Goal: Leave review/rating: Leave review/rating

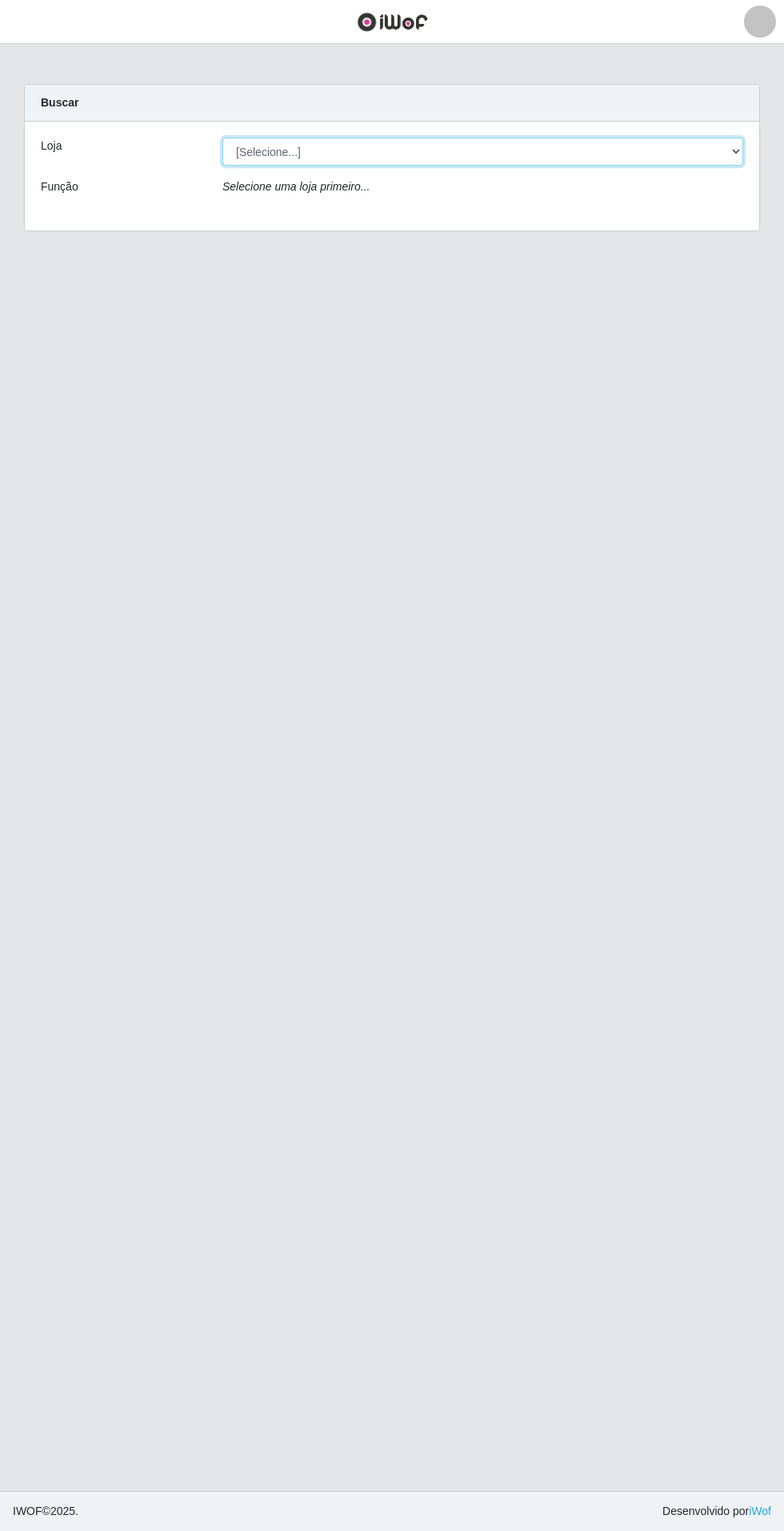
click at [699, 155] on select "[Selecione...] Atacado Vem - Loja 31 [GEOGRAPHIC_DATA]" at bounding box center [482, 152] width 520 height 28
select select "437"
click at [222, 137] on select "[Selecione...] Atacado Vem - Loja 31 [GEOGRAPHIC_DATA]" at bounding box center [482, 152] width 520 height 28
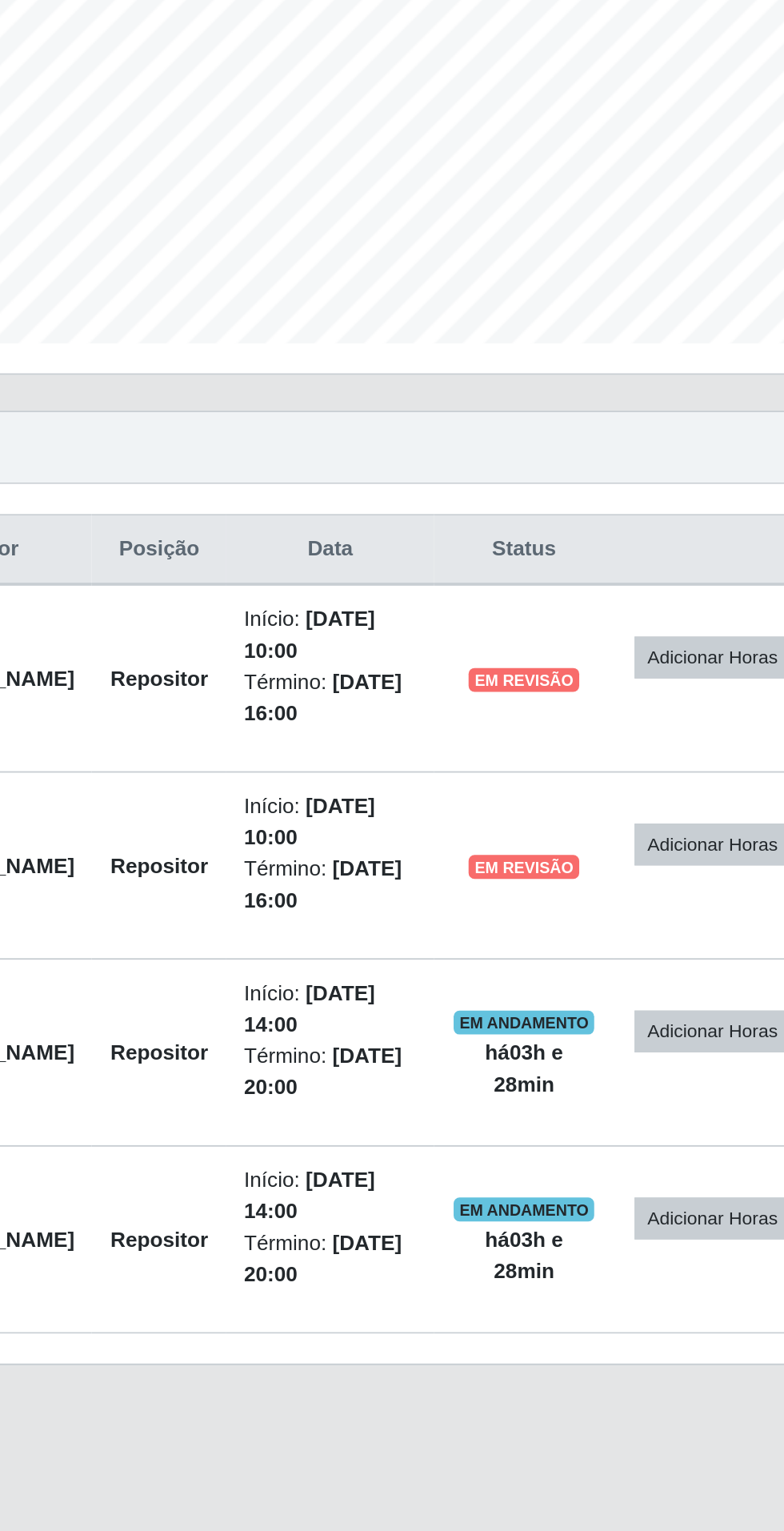
scroll to position [7, 0]
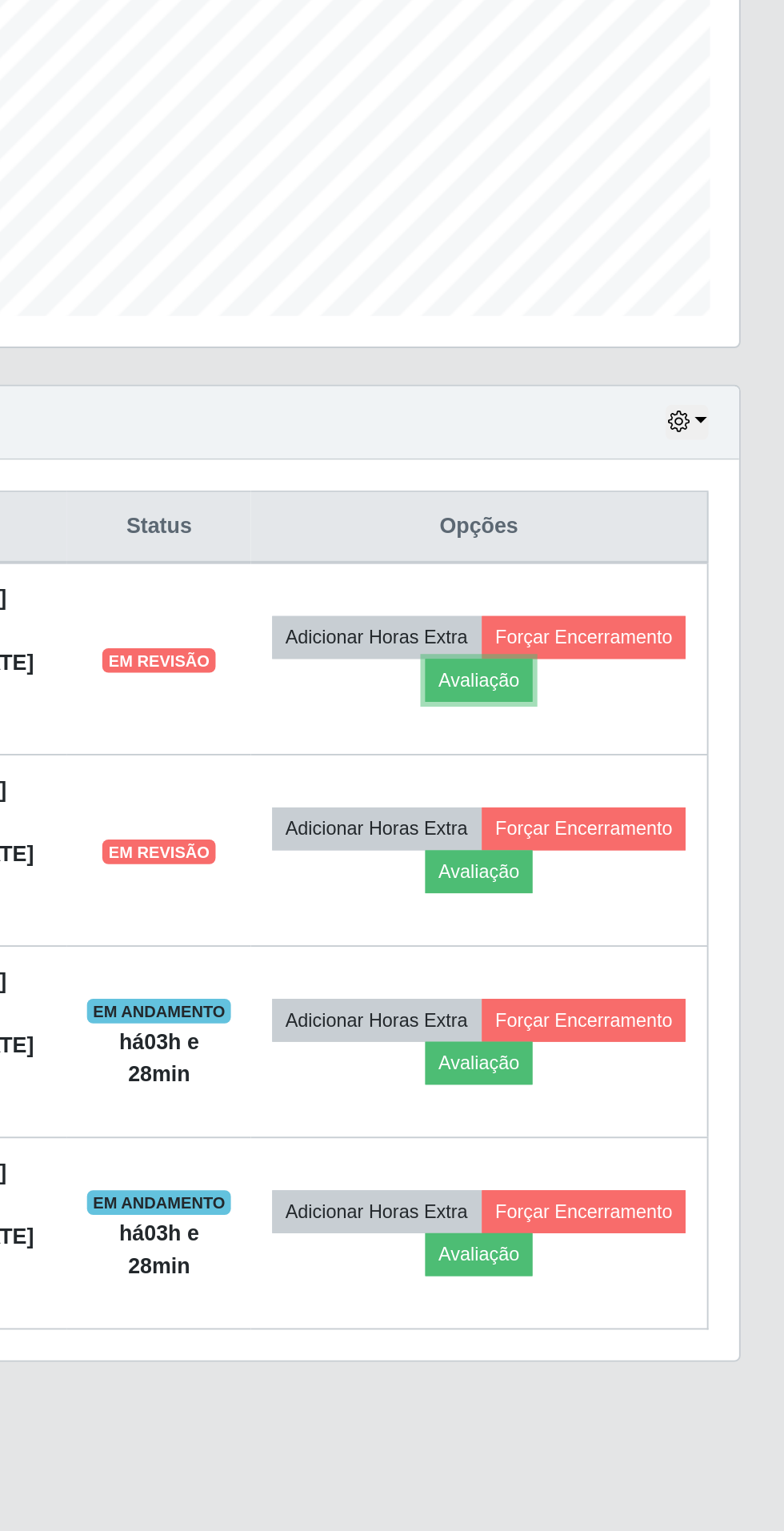
click at [652, 760] on button "Avaliação" at bounding box center [623, 763] width 56 height 23
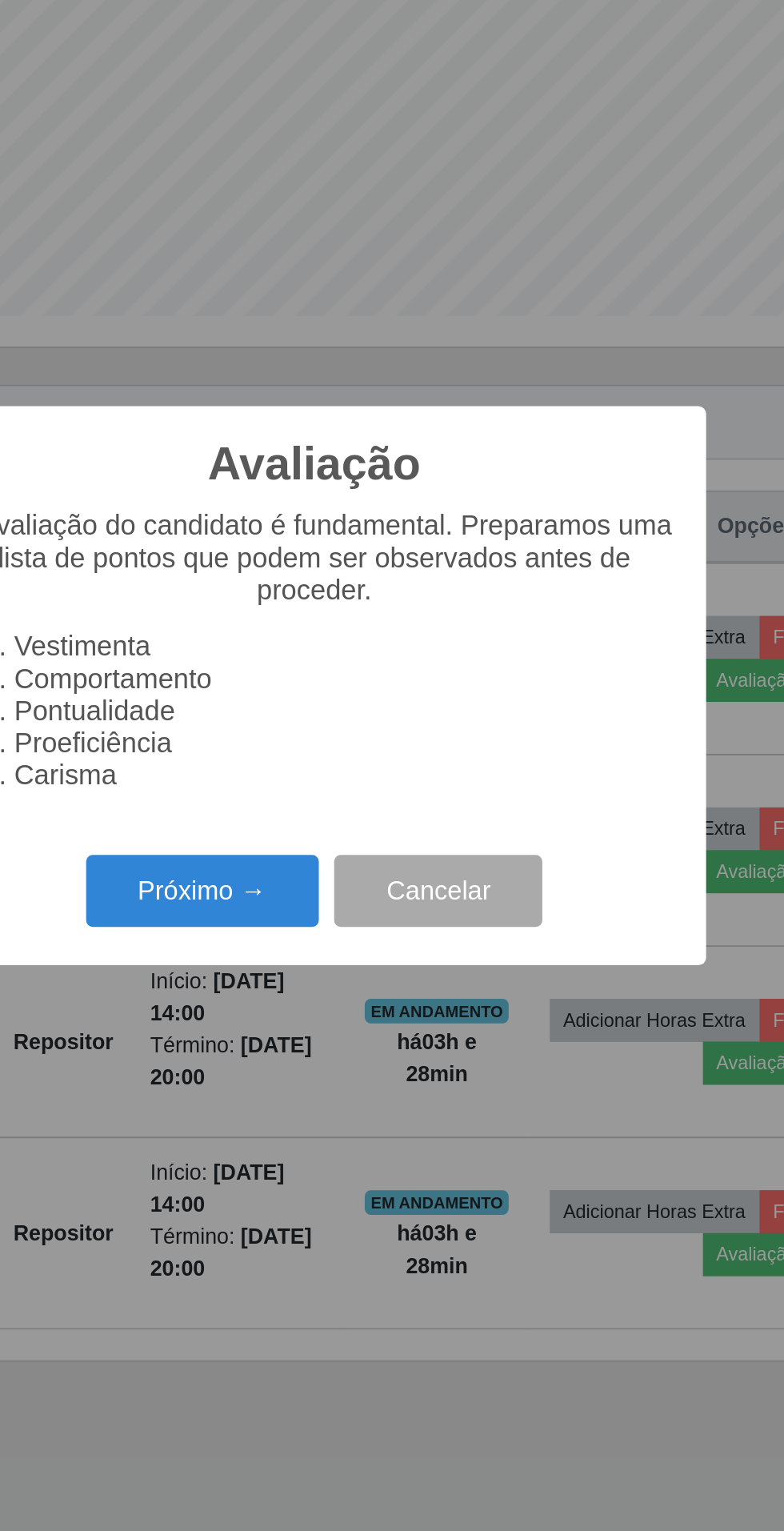
click at [325, 868] on button "Próximo →" at bounding box center [333, 873] width 121 height 38
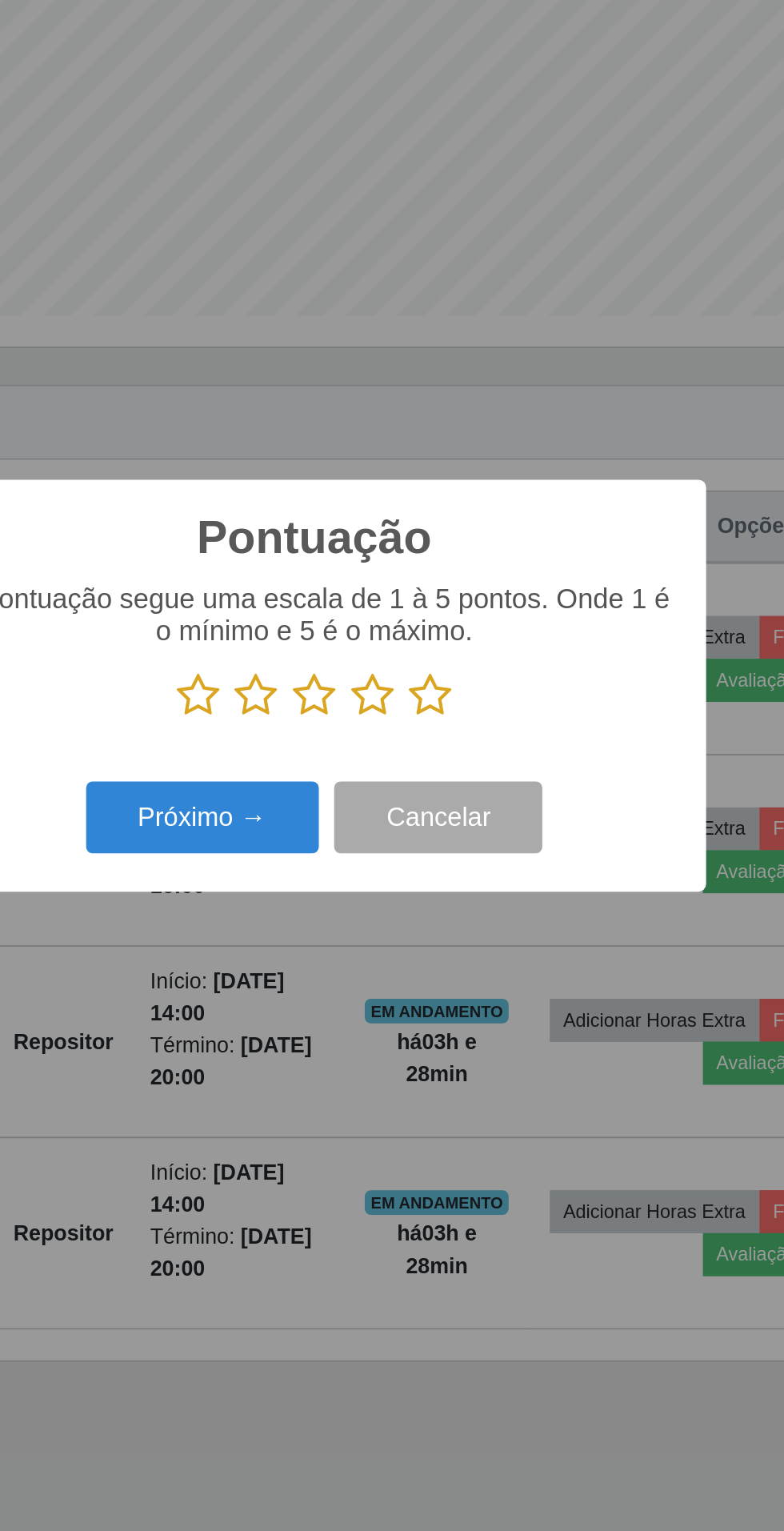
click at [461, 772] on icon at bounding box center [453, 770] width 23 height 24
click at [441, 782] on input "radio" at bounding box center [441, 782] width 0 height 0
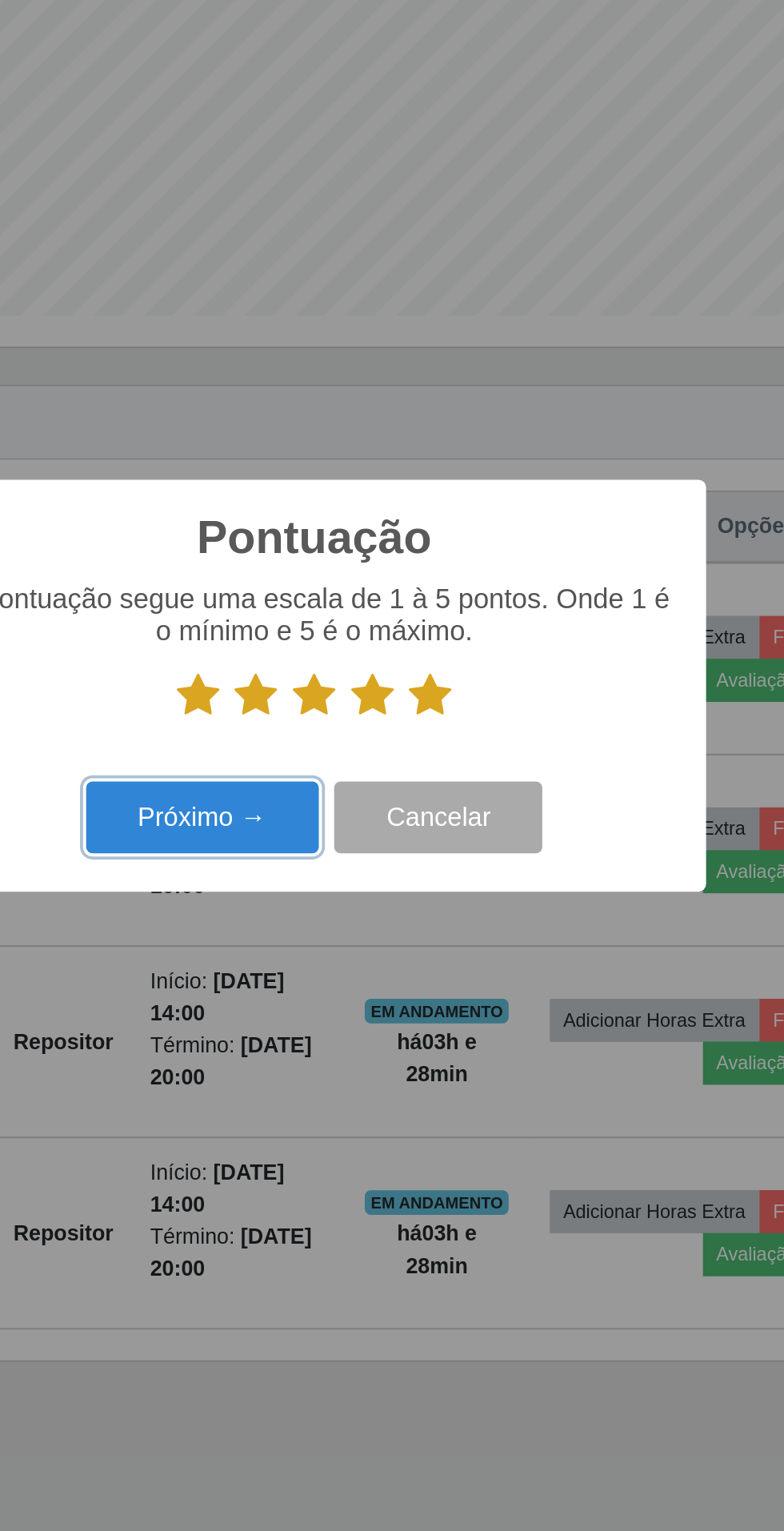
click at [333, 840] on button "Próximo →" at bounding box center [333, 834] width 121 height 38
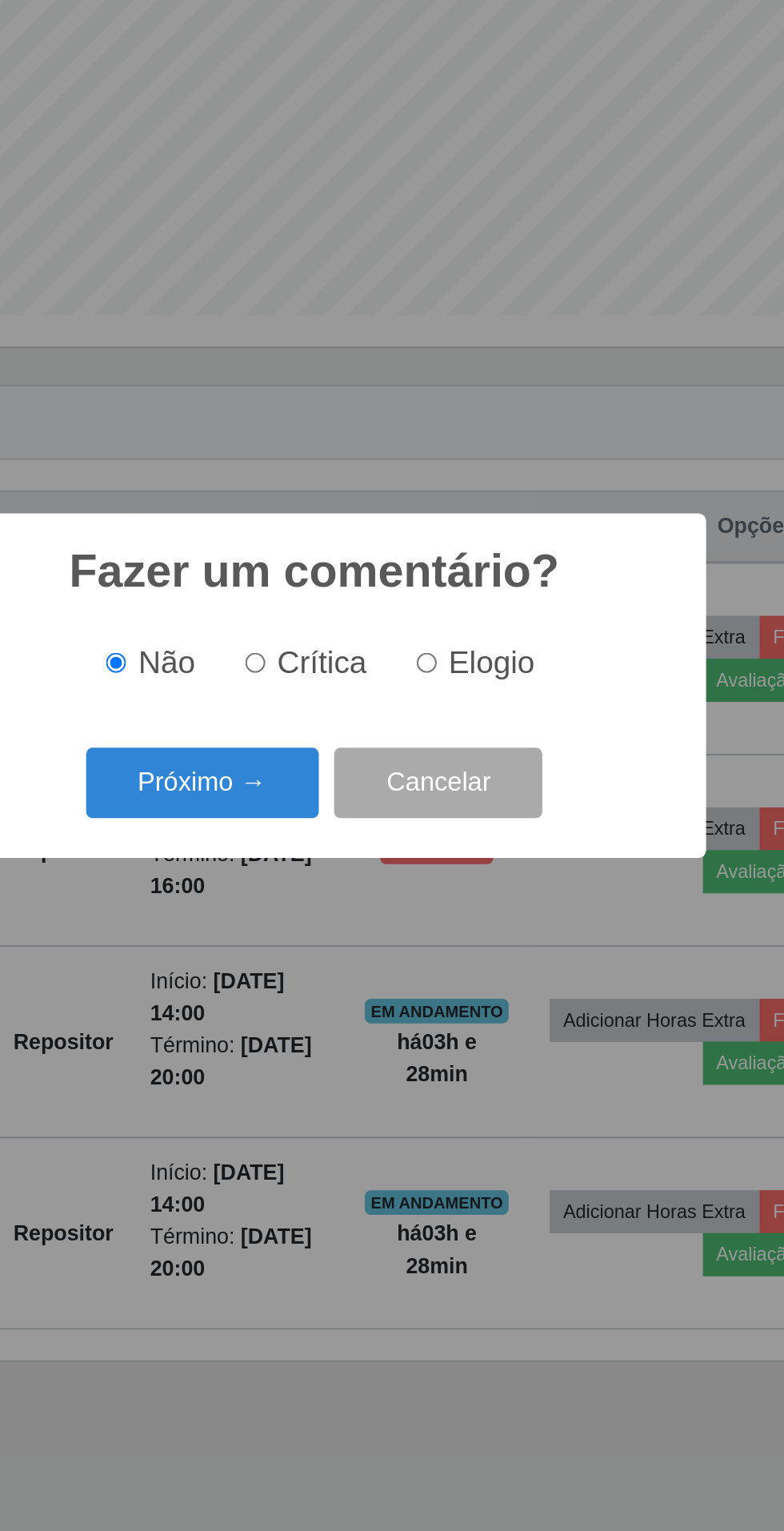
click at [330, 826] on button "Próximo →" at bounding box center [333, 816] width 121 height 38
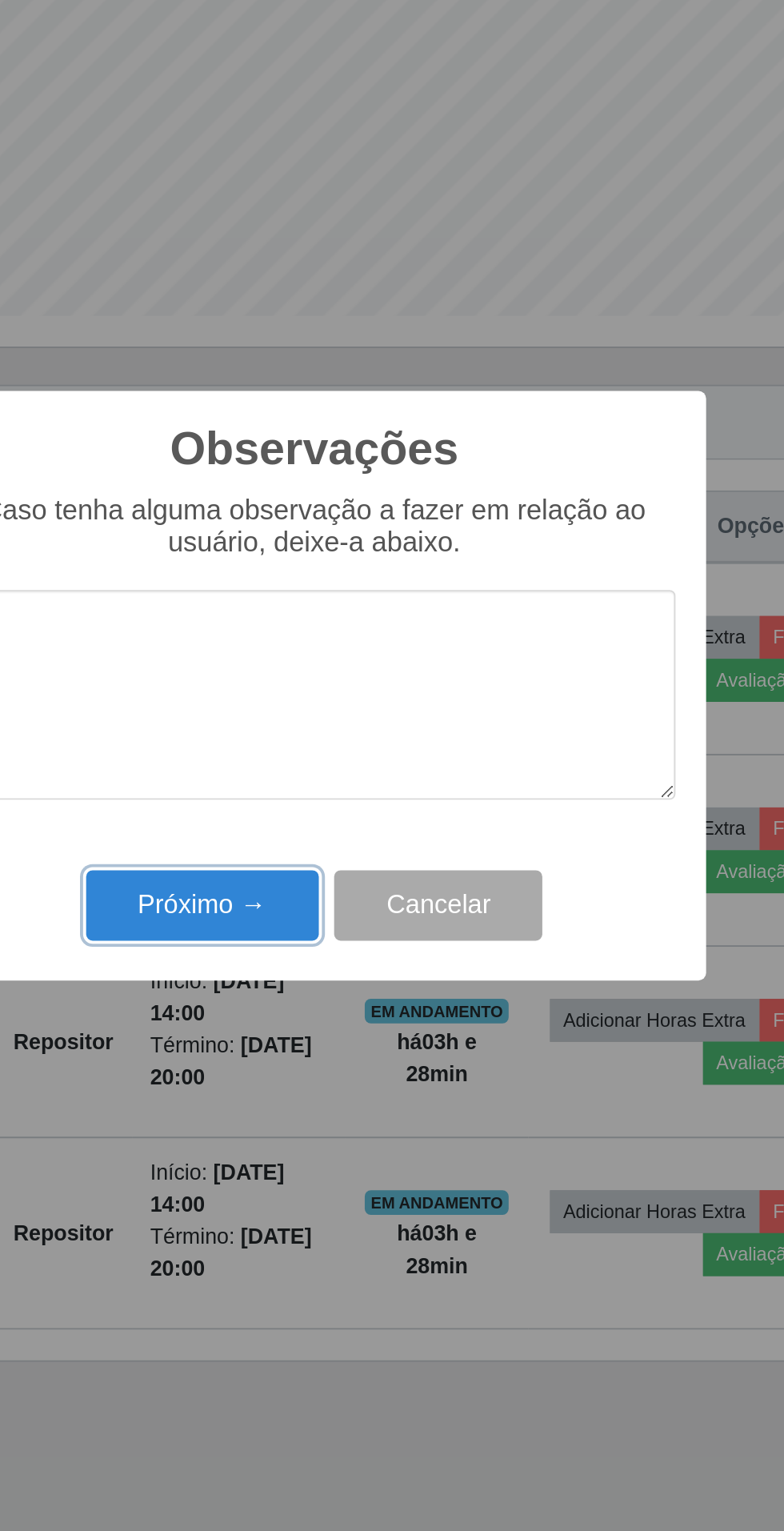
click at [328, 876] on button "Próximo →" at bounding box center [333, 880] width 121 height 38
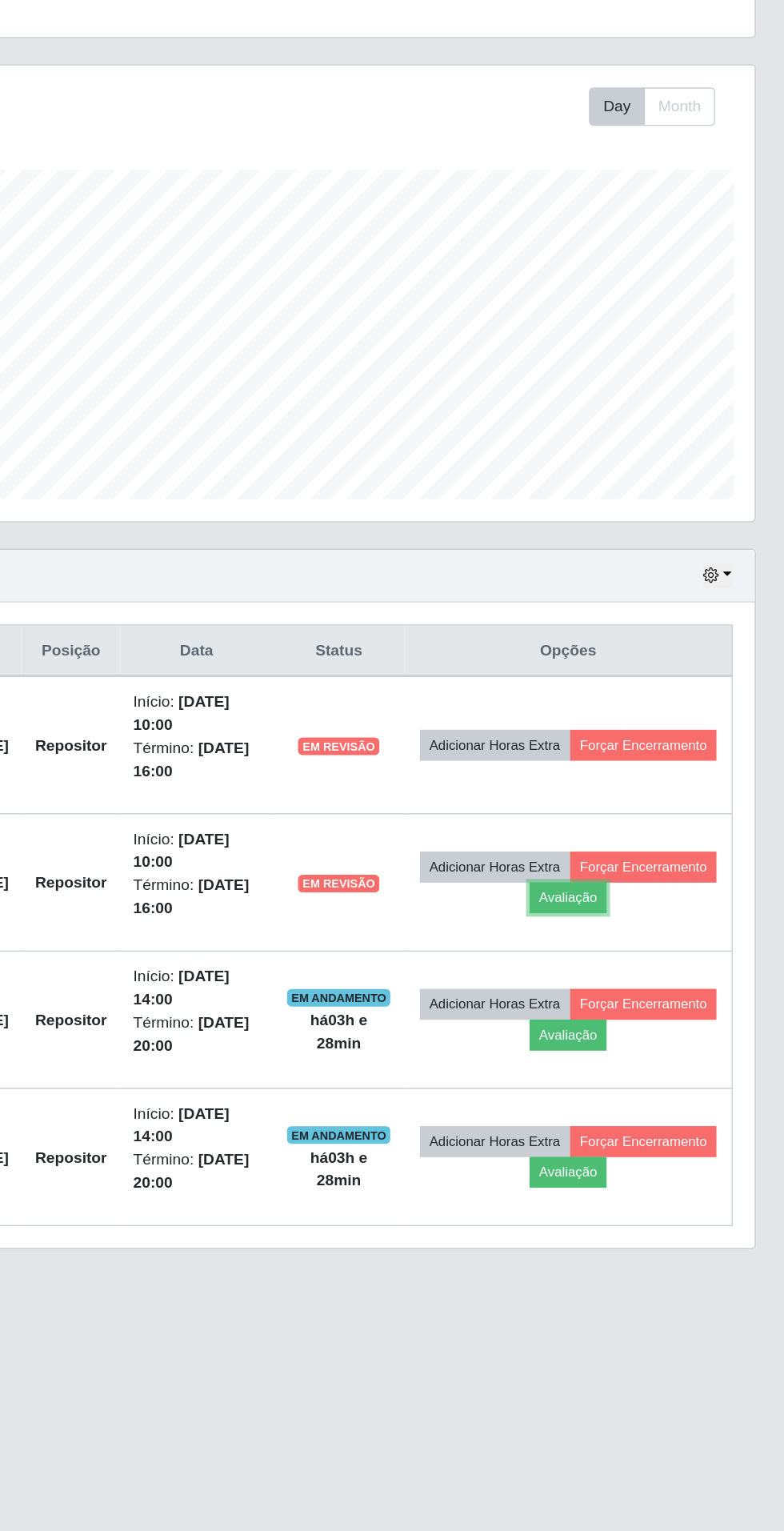
click at [652, 858] on button "Avaliação" at bounding box center [623, 862] width 56 height 23
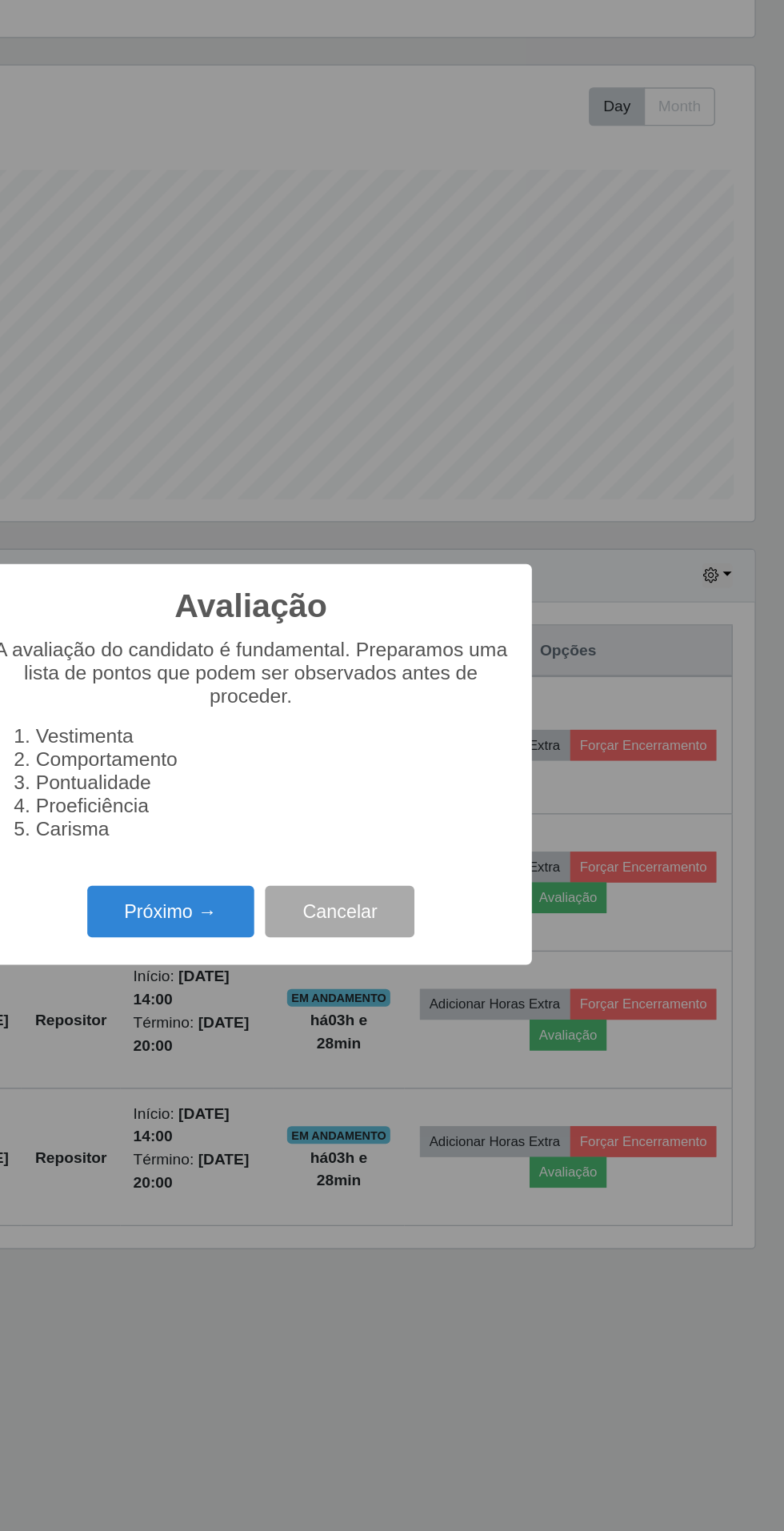
click at [330, 874] on button "Próximo →" at bounding box center [333, 873] width 121 height 38
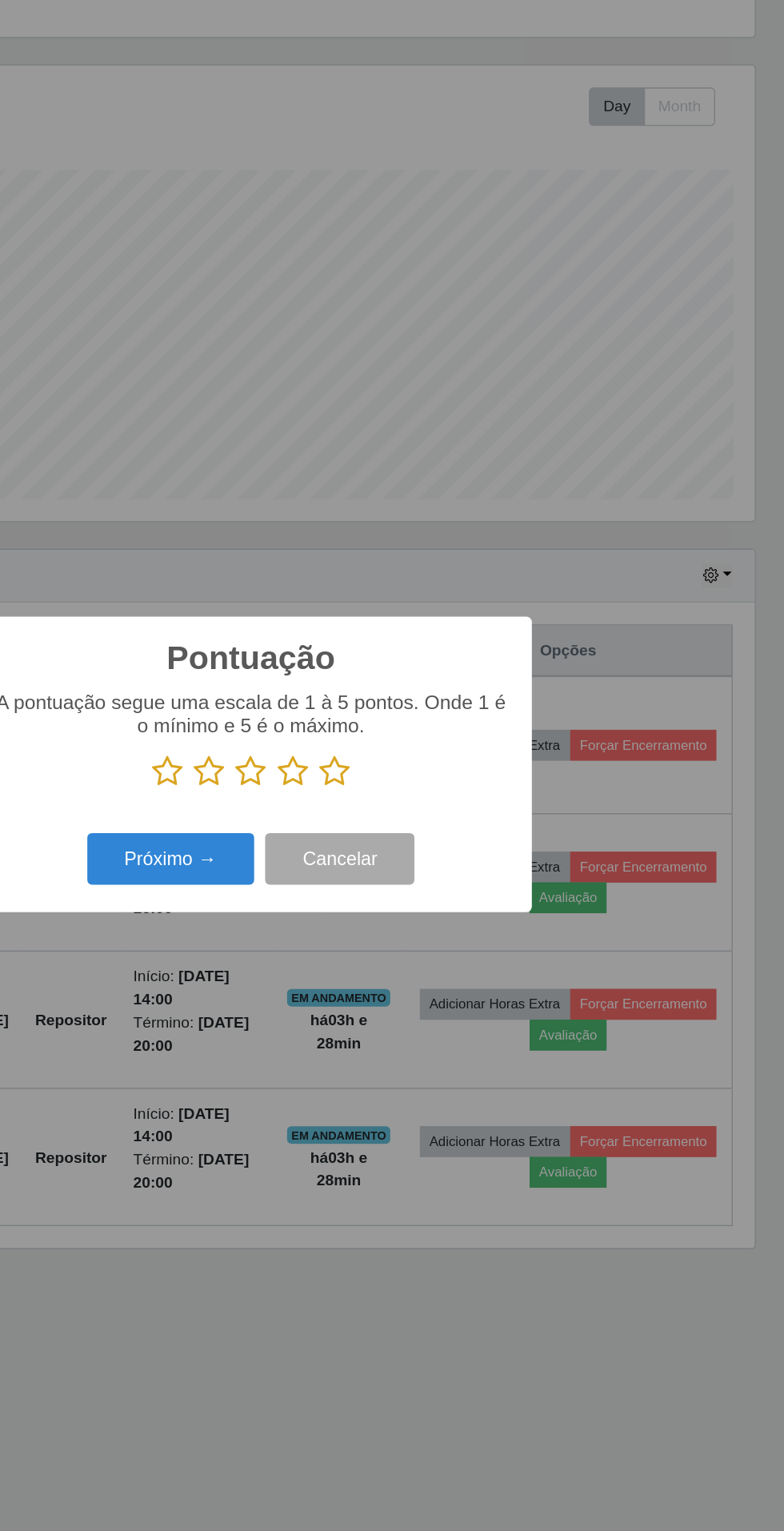
click at [452, 765] on icon at bounding box center [453, 770] width 23 height 24
click at [441, 782] on input "radio" at bounding box center [441, 782] width 0 height 0
click at [331, 836] on button "Próximo →" at bounding box center [333, 834] width 121 height 38
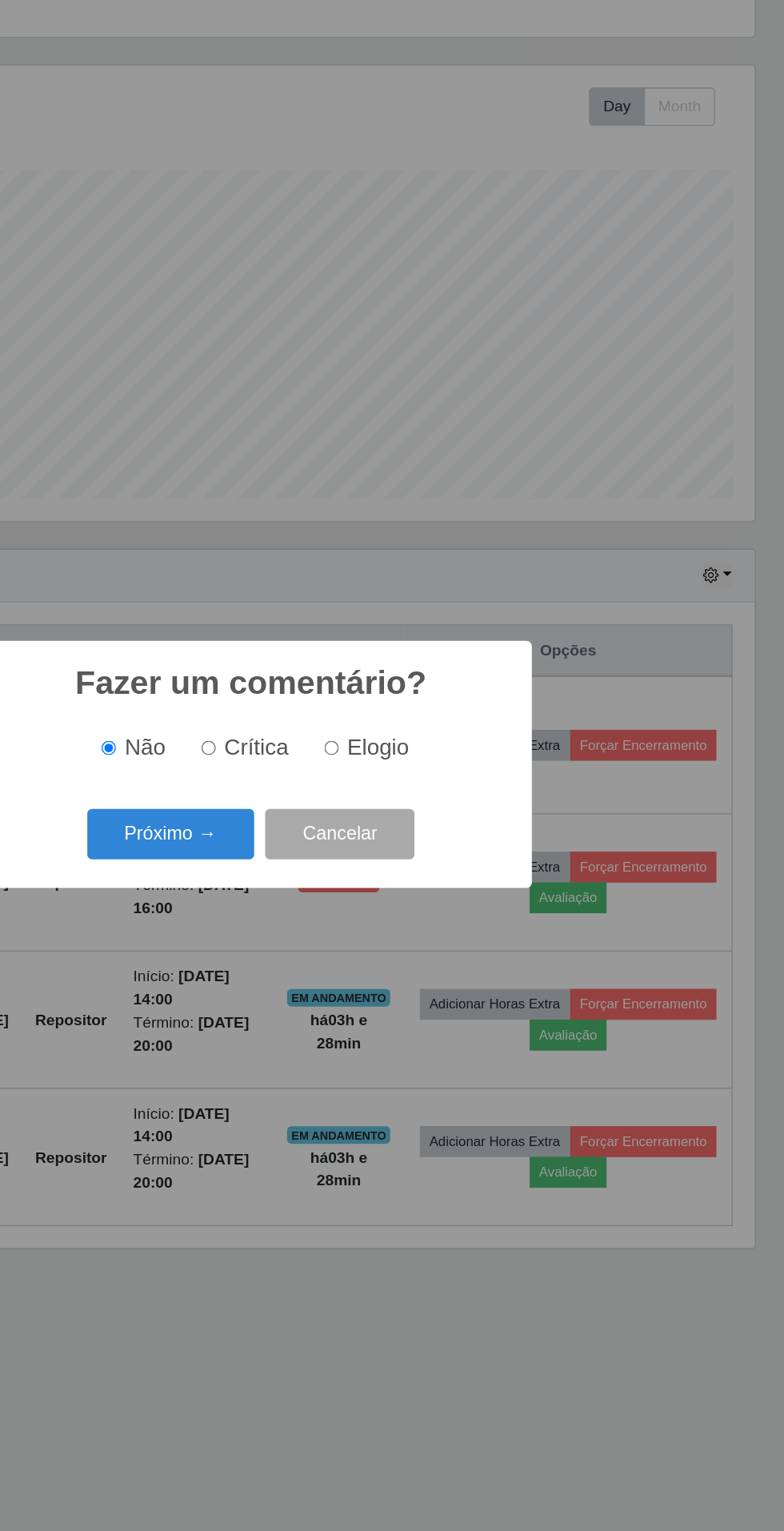
click at [312, 818] on button "Próximo →" at bounding box center [333, 816] width 121 height 38
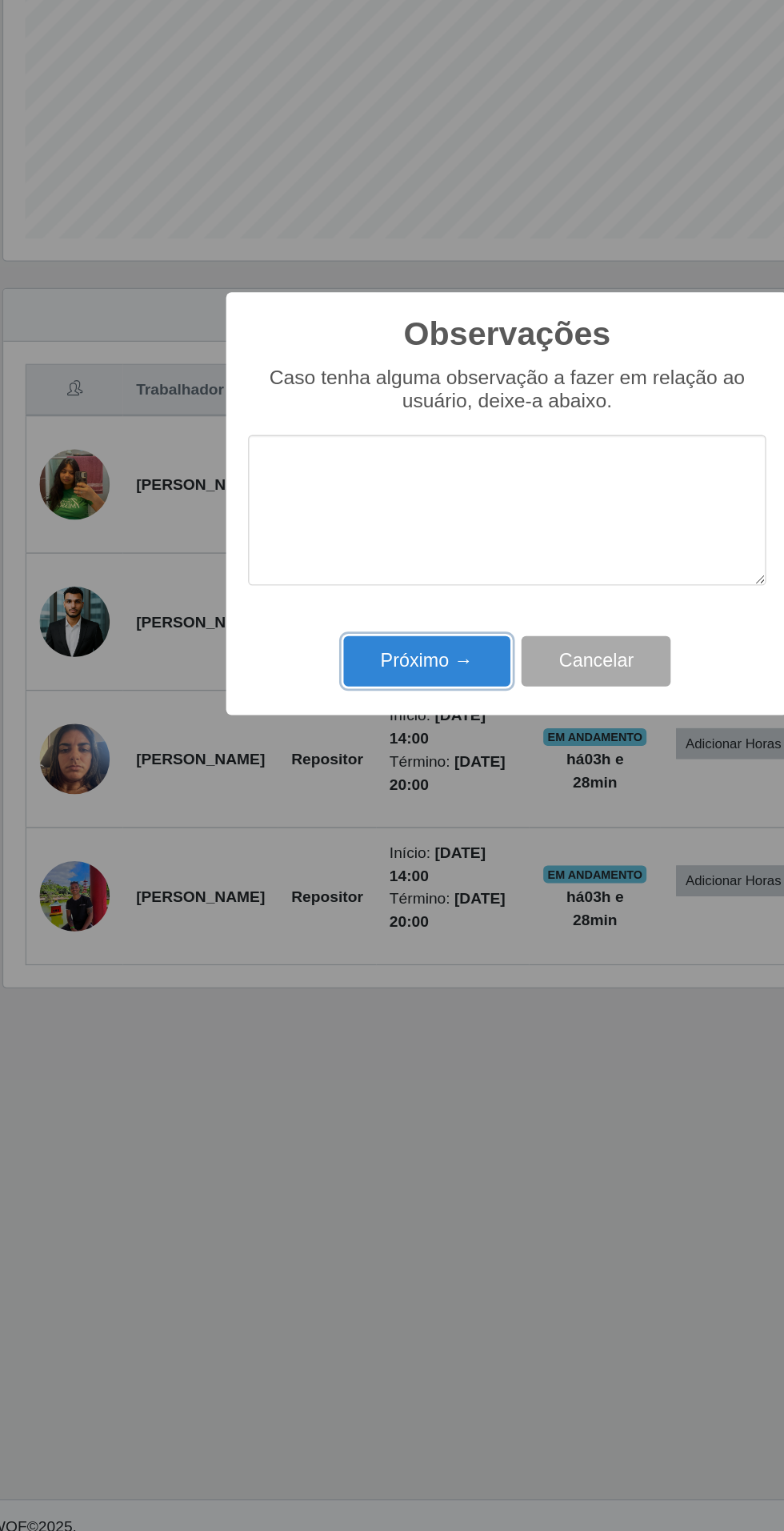
click at [340, 883] on button "Próximo →" at bounding box center [333, 880] width 121 height 38
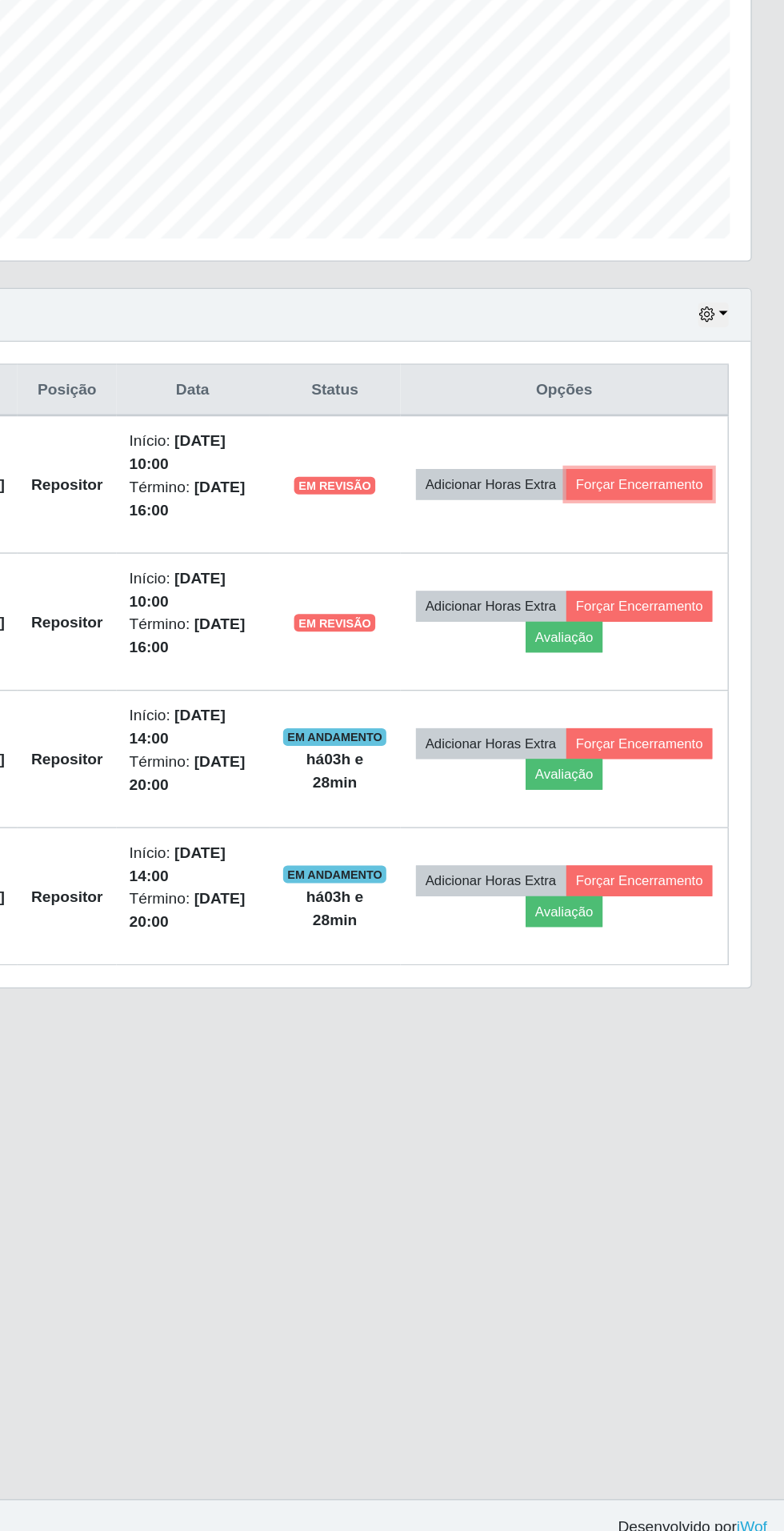
click at [660, 757] on button "Forçar Encerramento" at bounding box center [679, 751] width 107 height 23
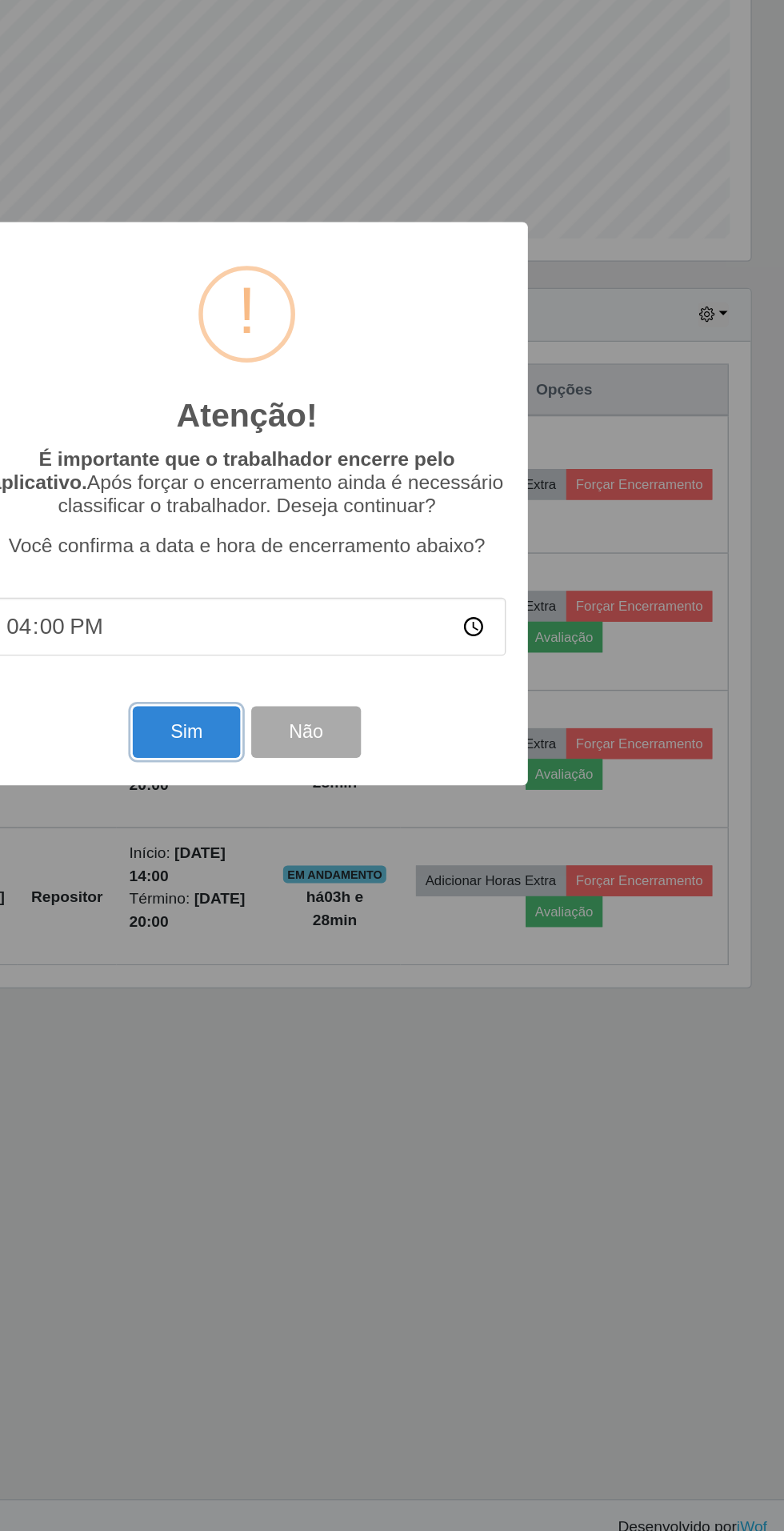
click at [338, 945] on button "Sim" at bounding box center [347, 932] width 77 height 38
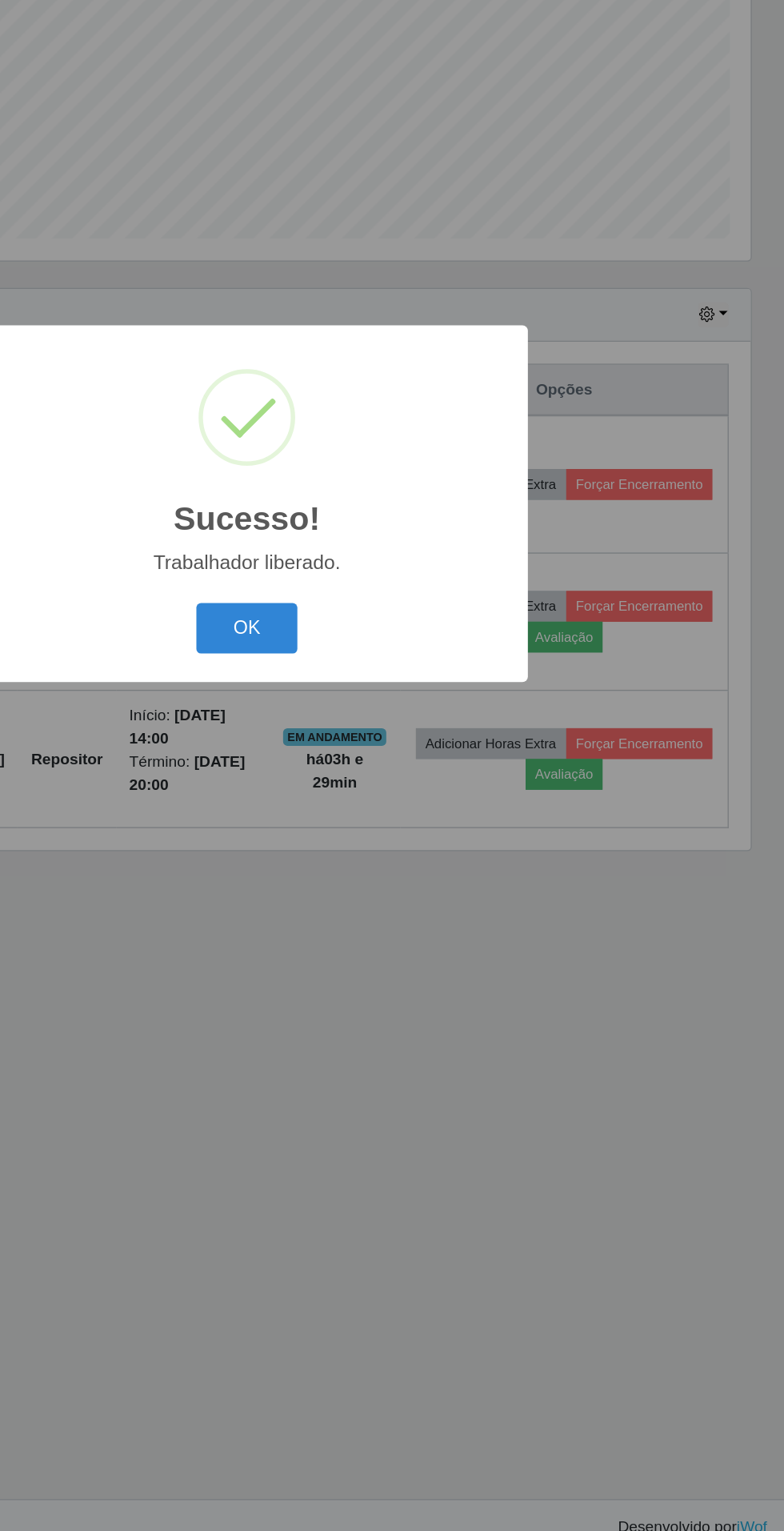
click at [398, 845] on button "OK" at bounding box center [392, 857] width 74 height 38
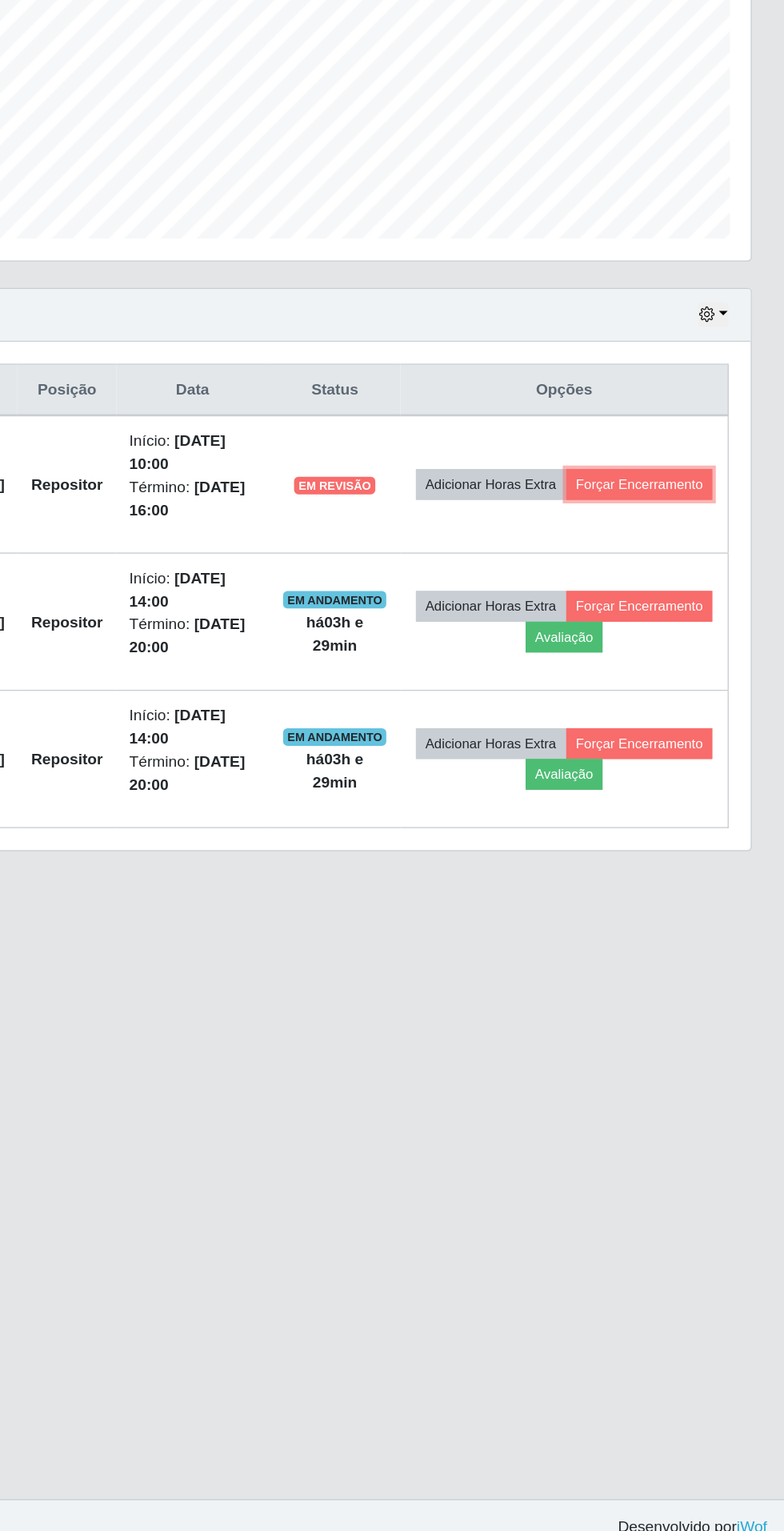
click at [653, 753] on button "Forçar Encerramento" at bounding box center [679, 751] width 107 height 23
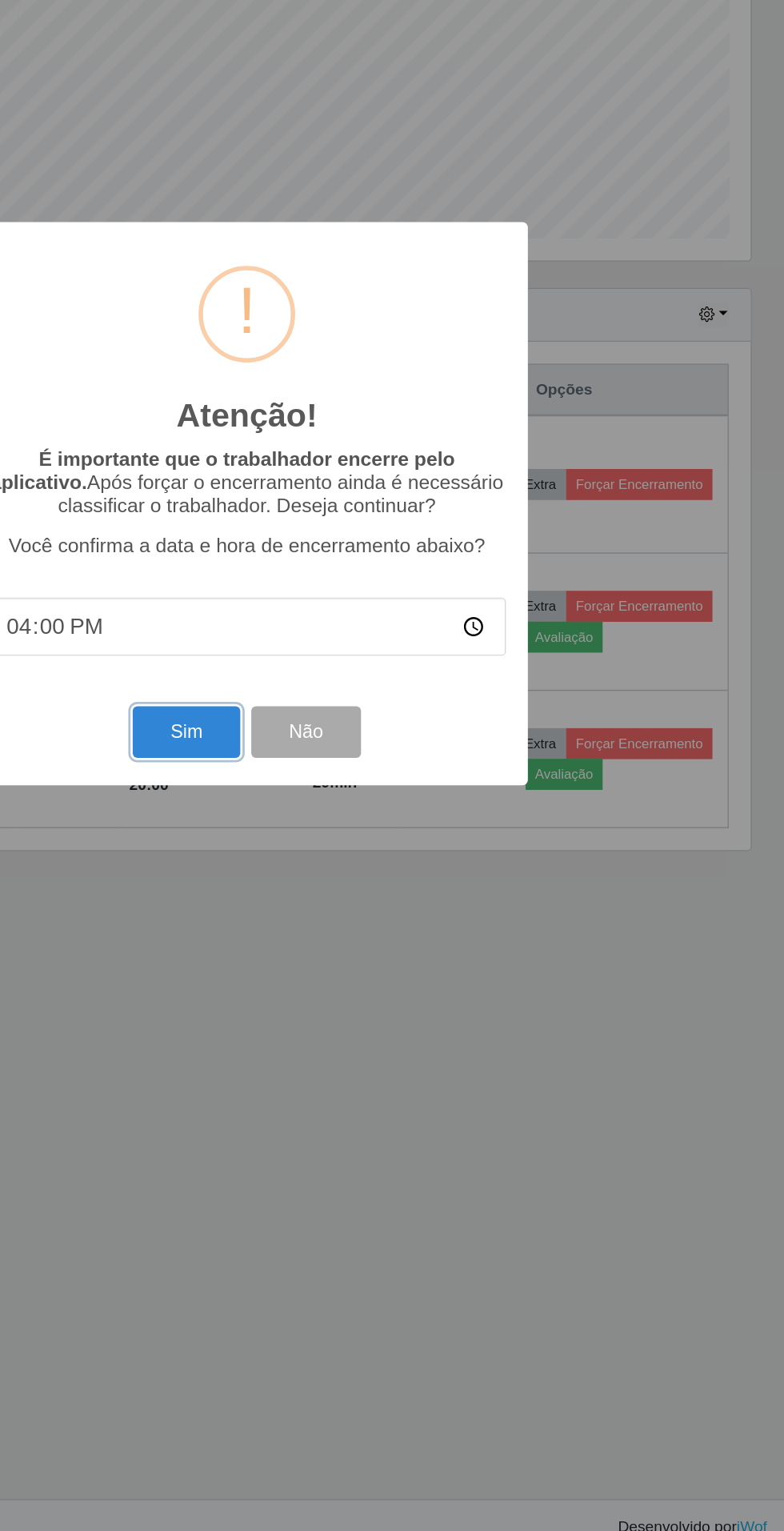
click at [338, 928] on button "Sim" at bounding box center [347, 932] width 77 height 38
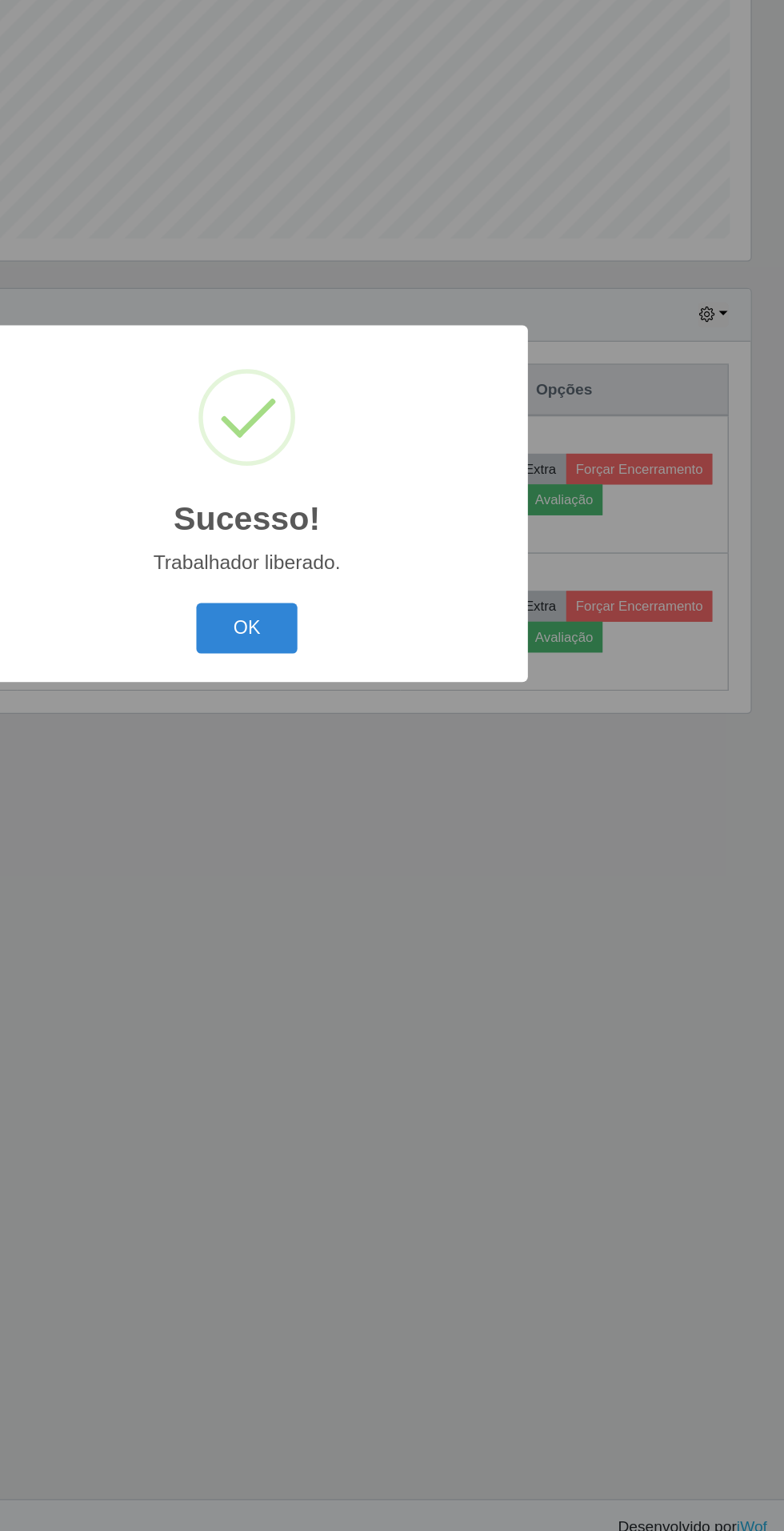
click at [392, 856] on button "OK" at bounding box center [392, 857] width 74 height 38
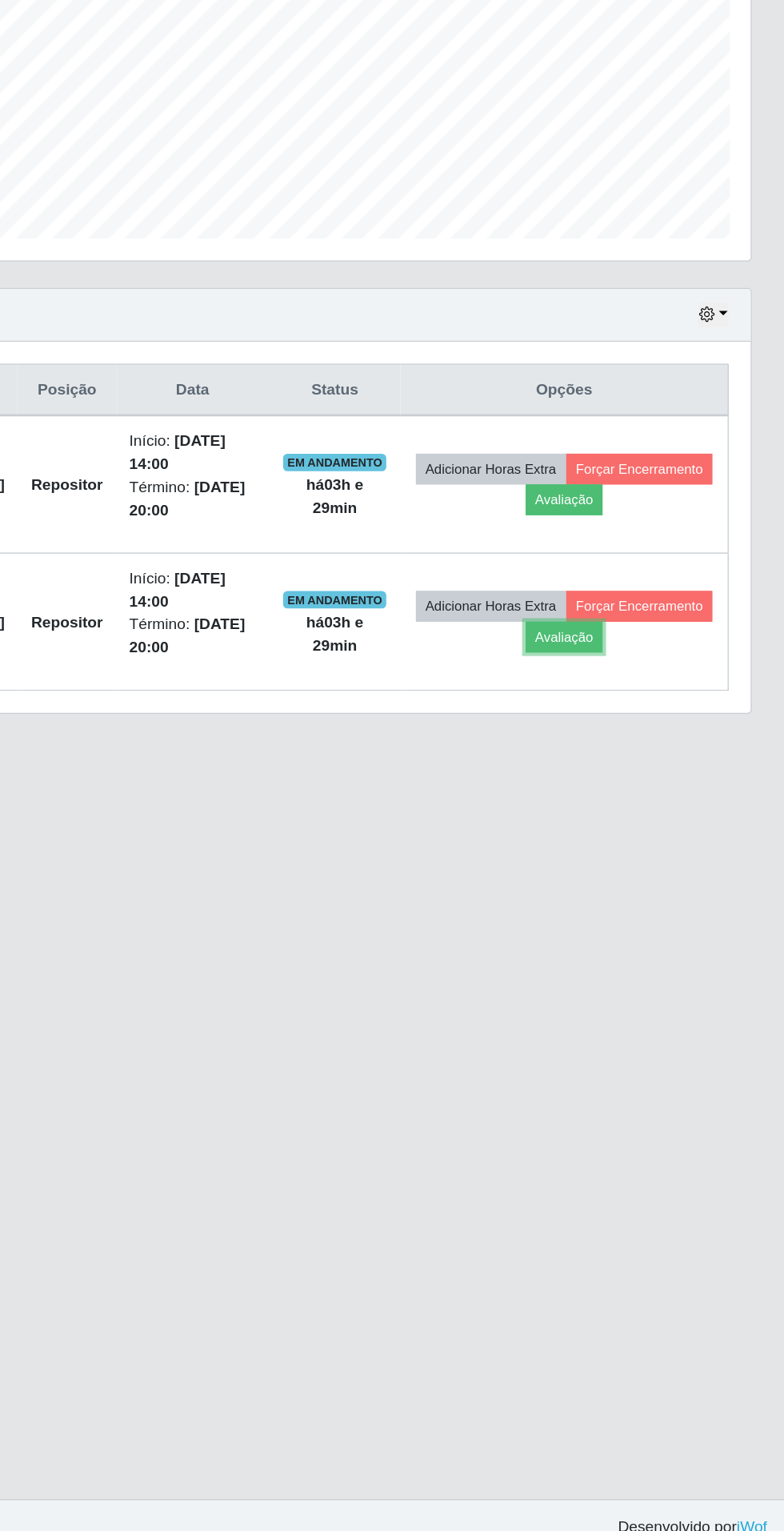
click at [652, 852] on button "Avaliação" at bounding box center [623, 862] width 56 height 23
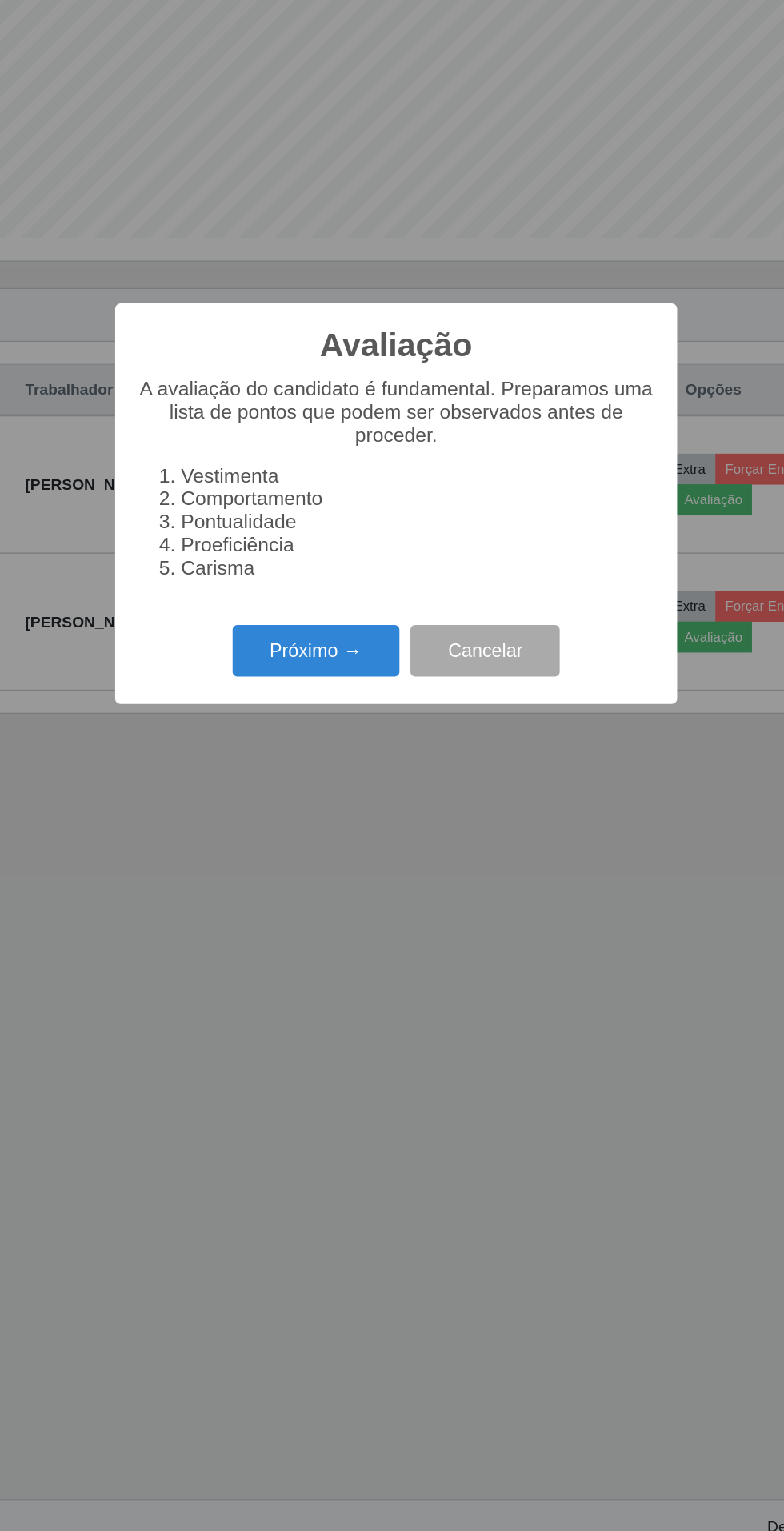
click at [300, 867] on button "Próximo →" at bounding box center [333, 873] width 121 height 38
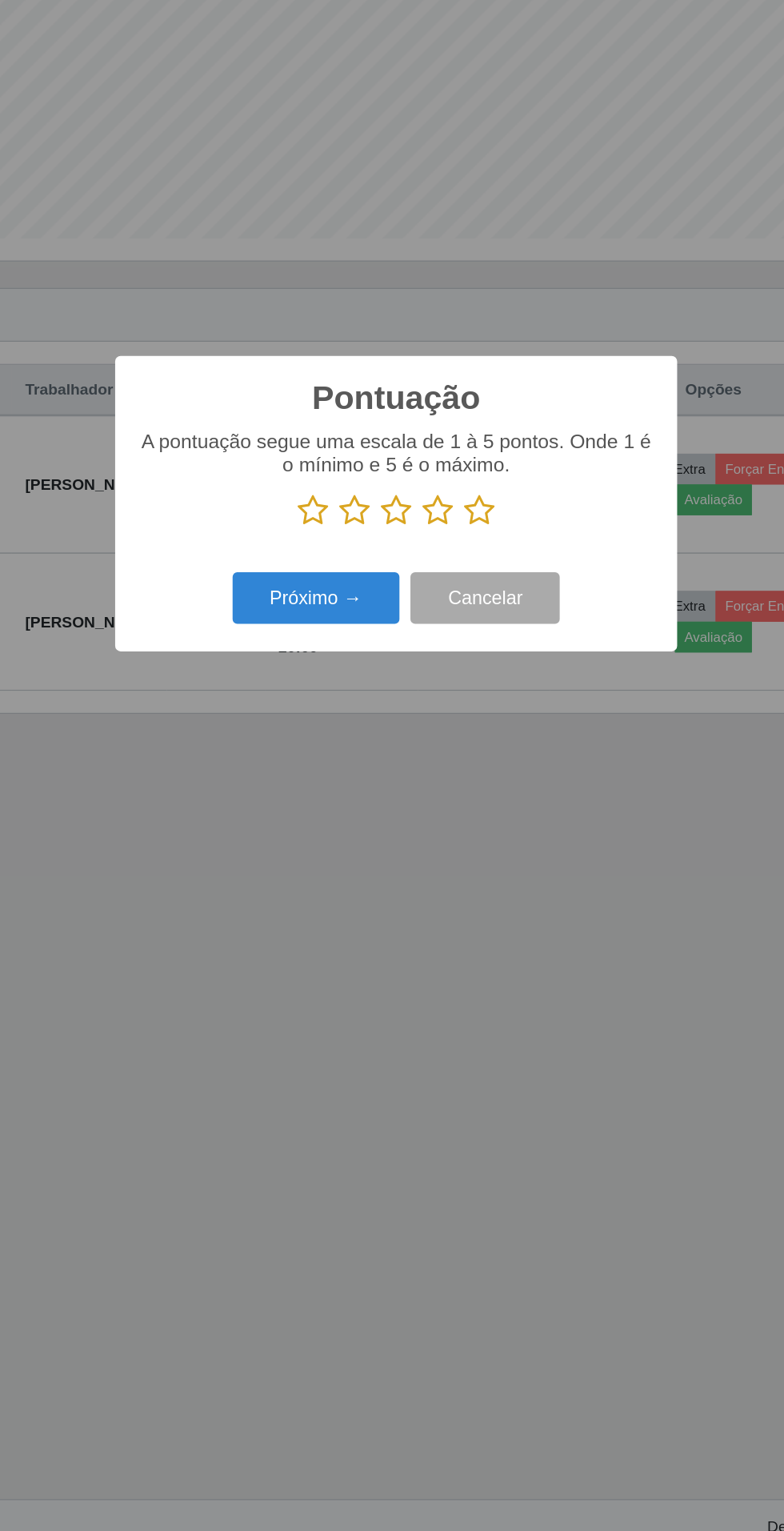
click at [321, 766] on icon at bounding box center [331, 770] width 23 height 24
click at [320, 782] on input "radio" at bounding box center [320, 782] width 0 height 0
click at [323, 831] on button "Próximo →" at bounding box center [333, 834] width 121 height 38
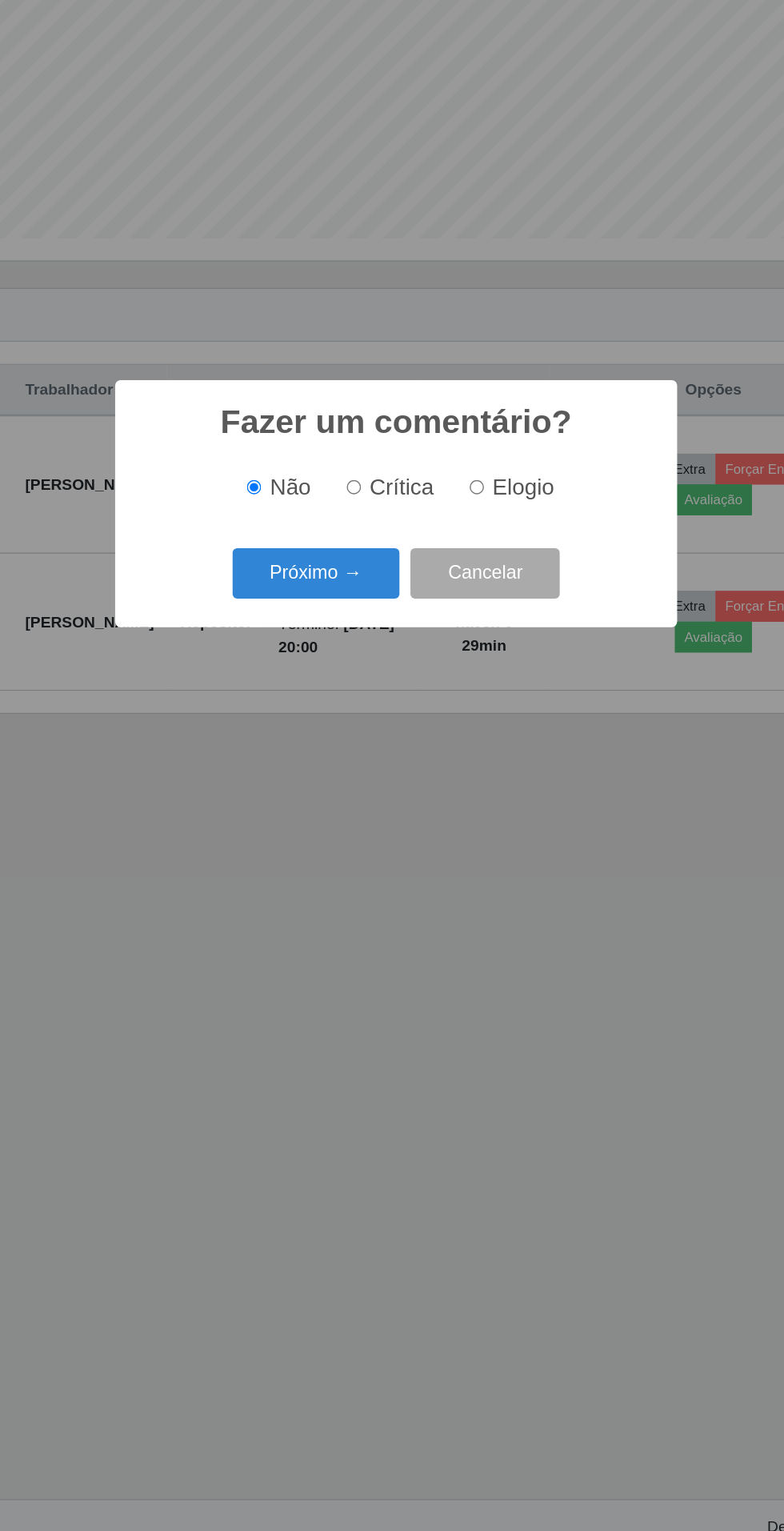
click at [357, 749] on input "Crítica" at bounding box center [360, 753] width 10 height 10
radio input "true"
click at [312, 821] on button "Próximo →" at bounding box center [333, 816] width 121 height 38
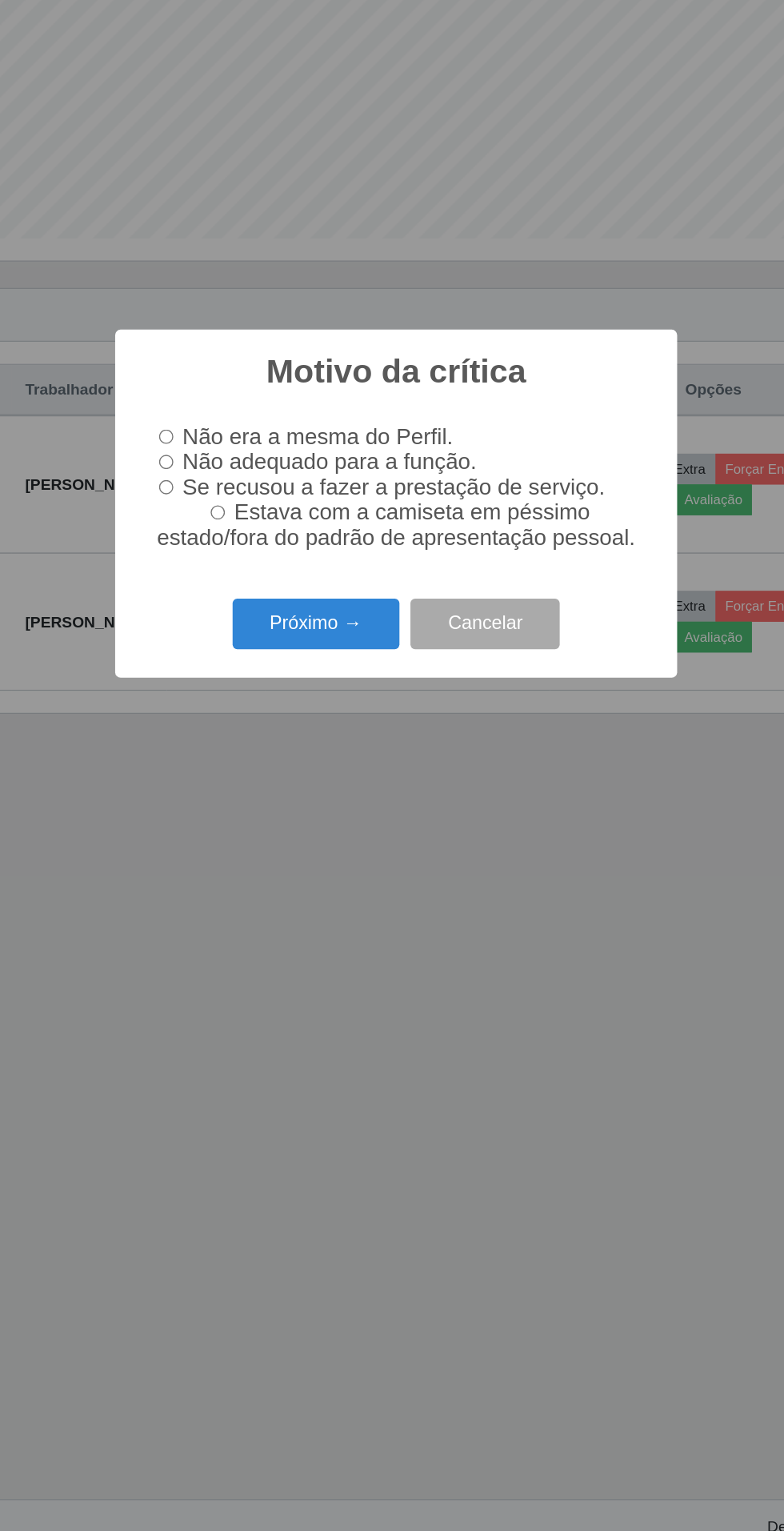
click at [230, 758] on input "Se recusou a fazer a prestação de serviço." at bounding box center [224, 753] width 10 height 10
radio input "true"
click at [321, 849] on button "Próximo →" at bounding box center [333, 853] width 121 height 38
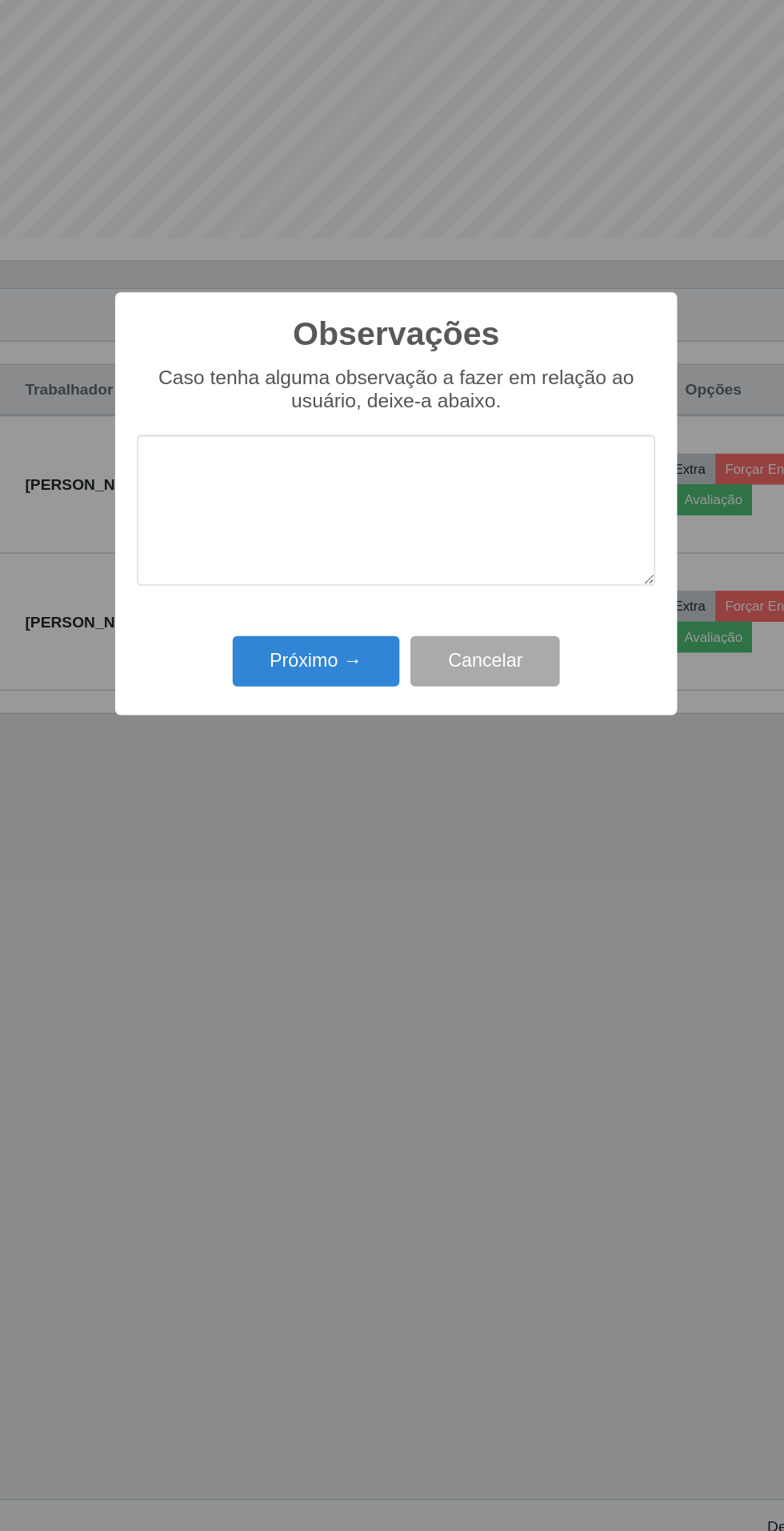
click at [253, 743] on textarea at bounding box center [392, 770] width 377 height 109
type textarea "F"
type textarea "R"
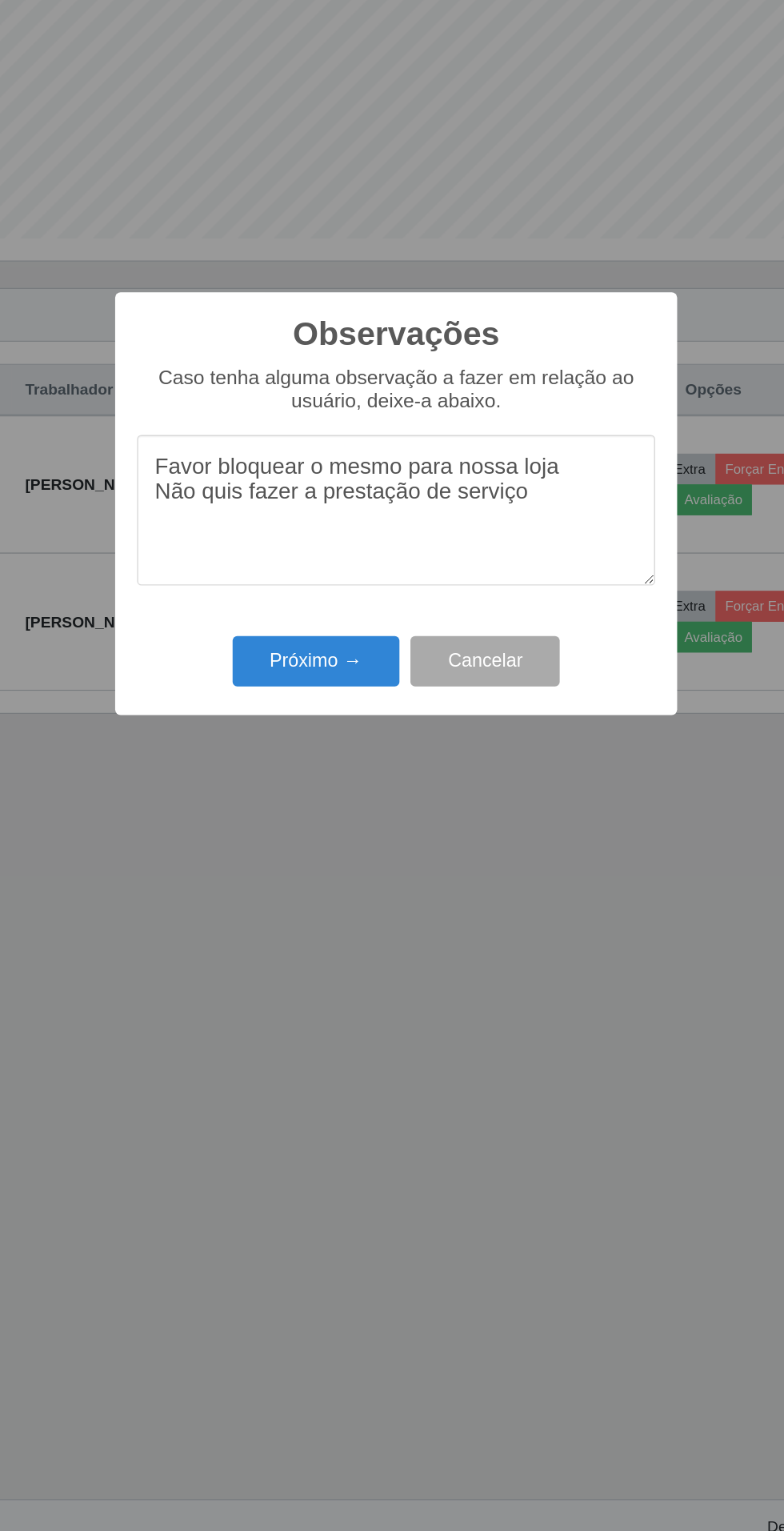
type textarea "Favor bloquear o mesmo para nossa loja Não quis fazer a prestação de serviço"
click at [321, 884] on button "Próximo →" at bounding box center [333, 880] width 121 height 38
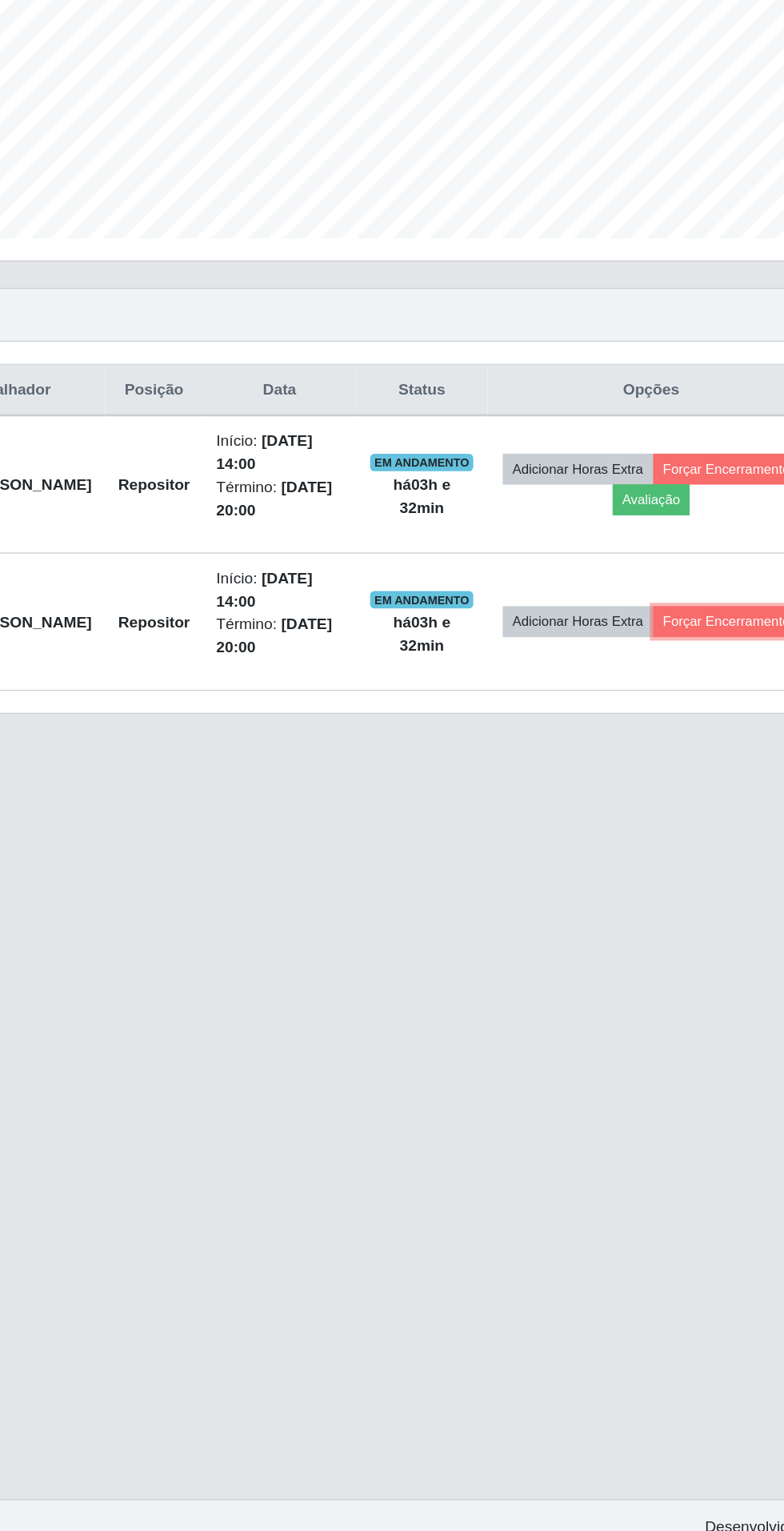
click at [658, 852] on button "Forçar Encerramento" at bounding box center [679, 851] width 107 height 23
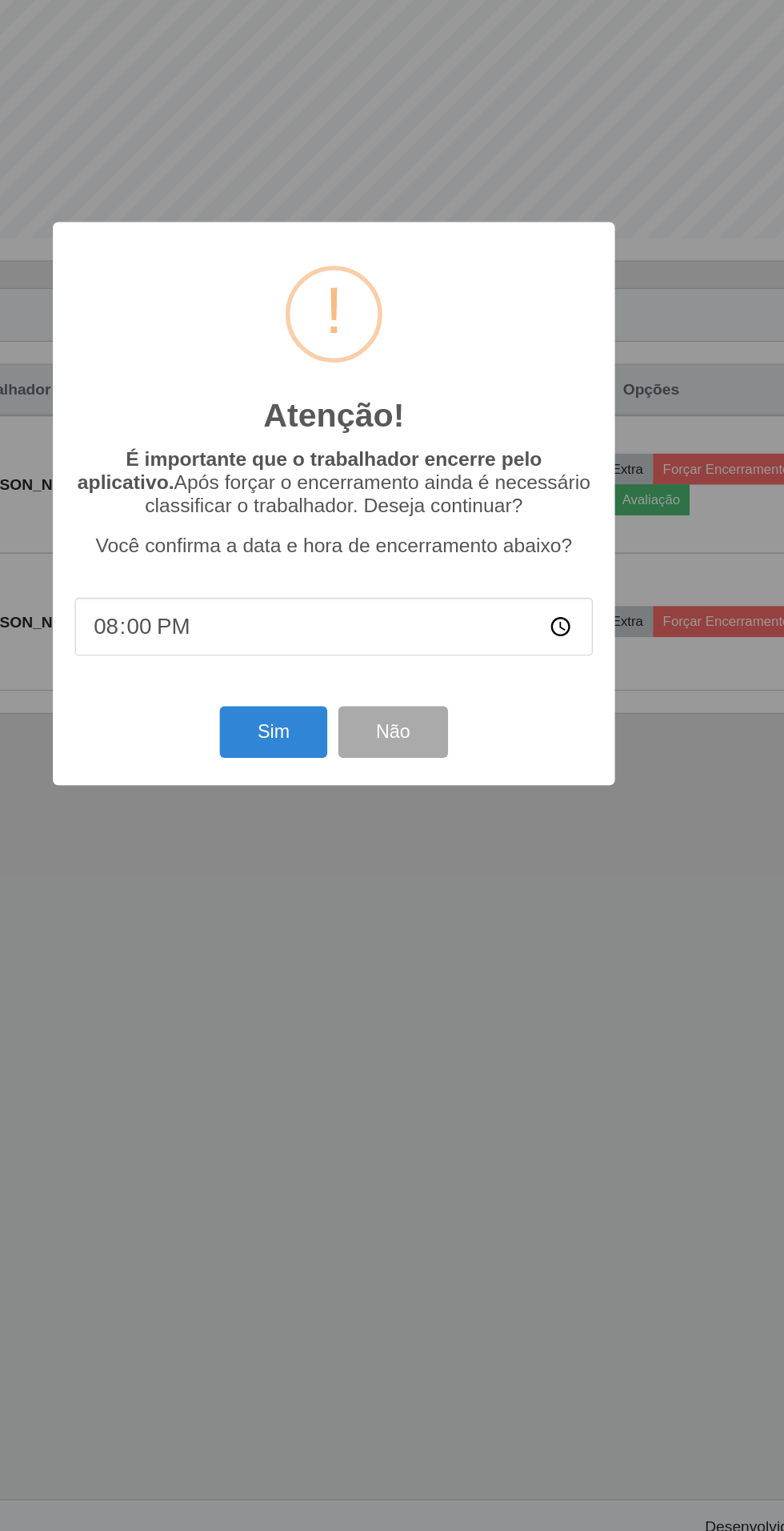
click at [564, 858] on input "20:00" at bounding box center [392, 855] width 377 height 42
type input "17:26"
click at [341, 931] on button "Sim" at bounding box center [347, 932] width 77 height 38
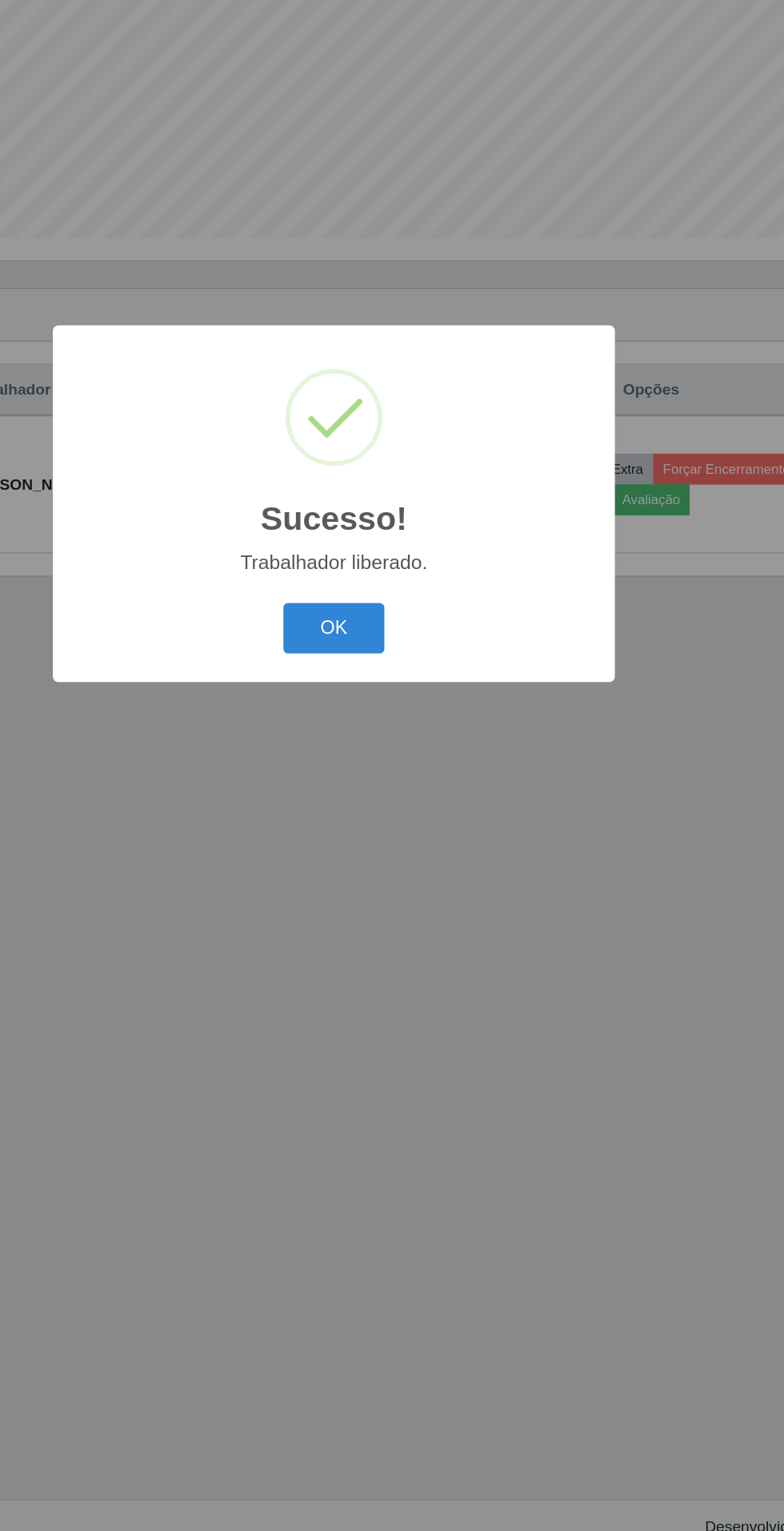
click at [392, 849] on button "OK" at bounding box center [392, 857] width 74 height 38
